Goal: Register for event/course

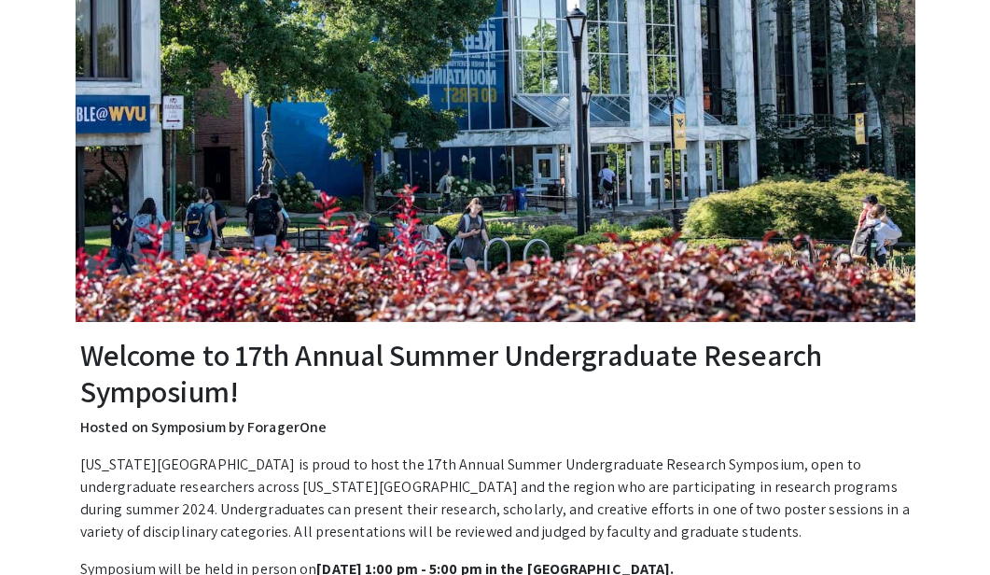
scroll to position [413, 0]
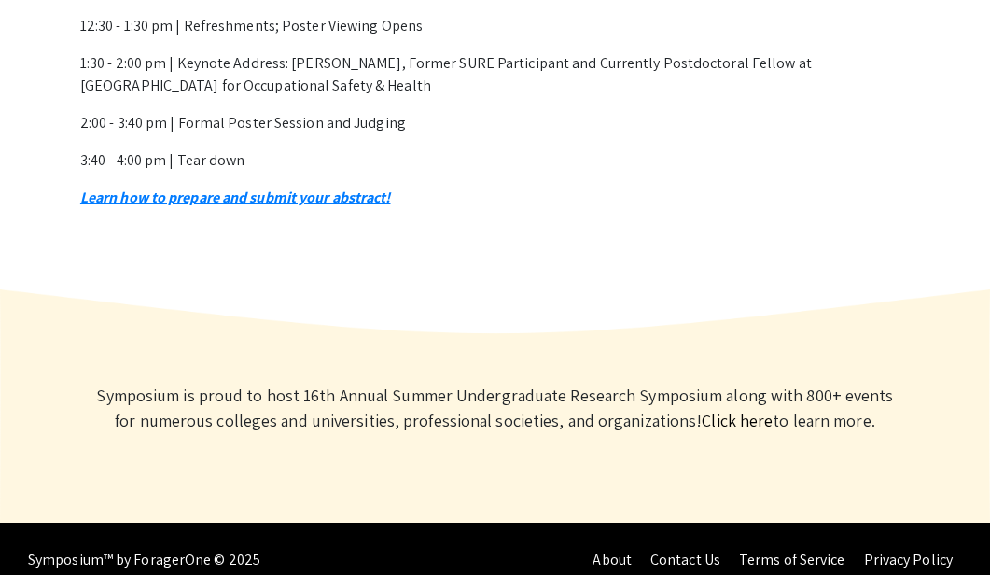
scroll to position [1042, 0]
